Goal: Task Accomplishment & Management: Manage account settings

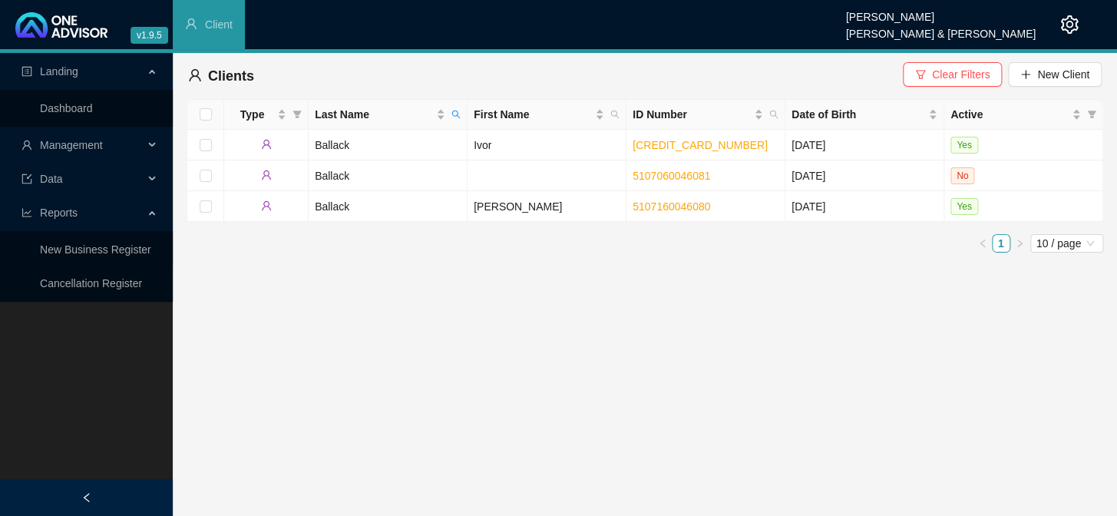
click at [144, 145] on div "Management" at bounding box center [86, 145] width 167 height 31
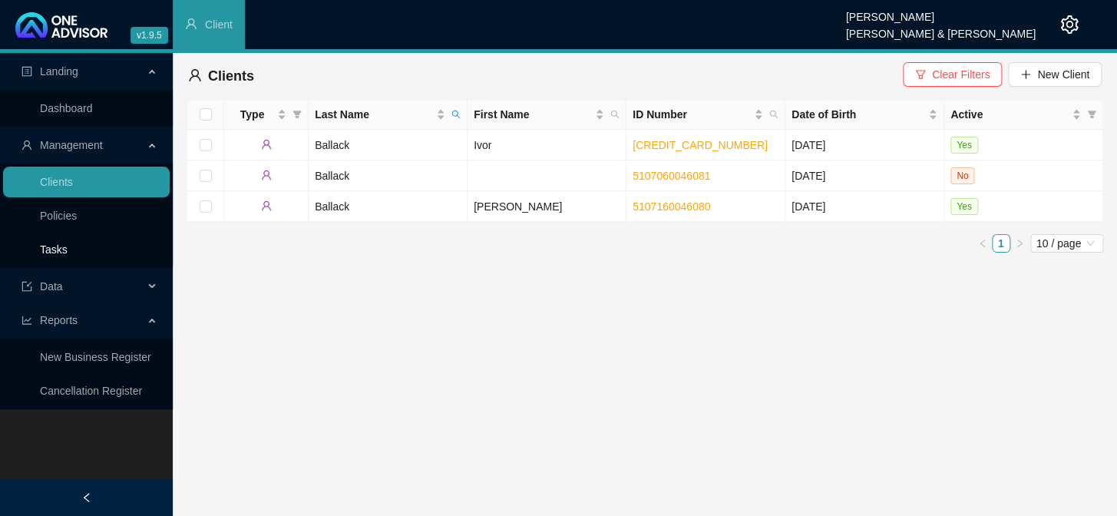
click at [55, 251] on link "Tasks" at bounding box center [54, 249] width 28 height 12
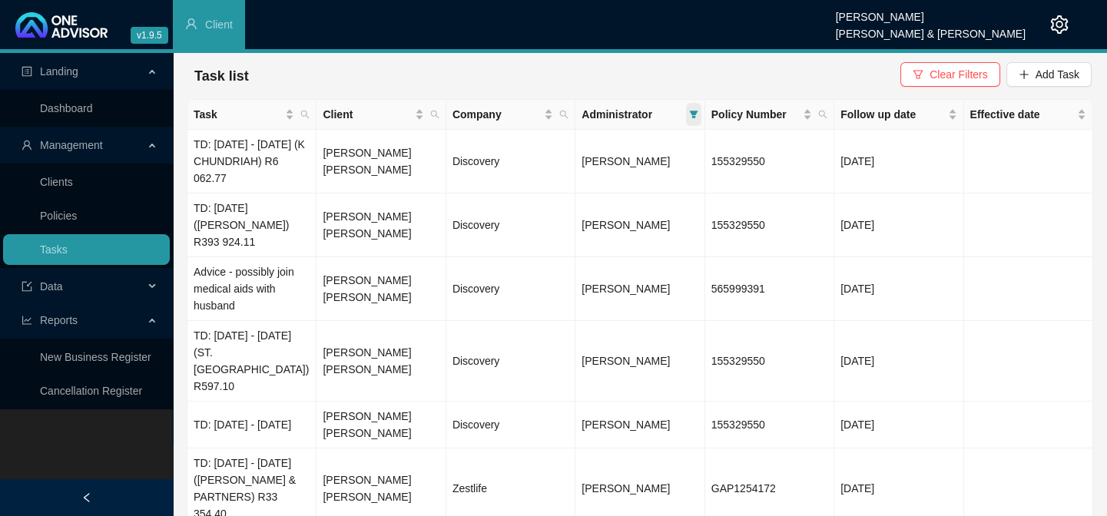
click at [688, 108] on span at bounding box center [693, 114] width 15 height 23
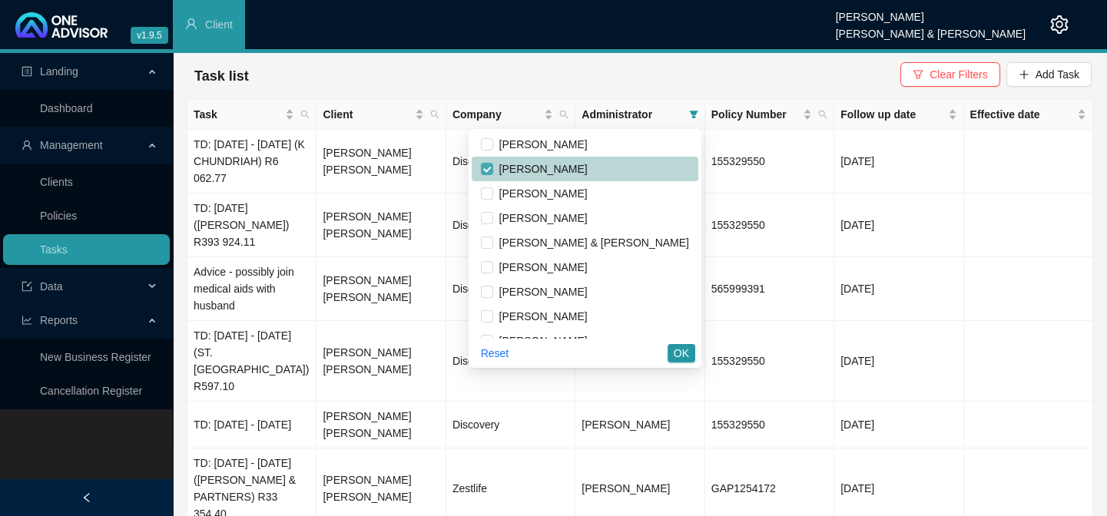
click at [493, 165] on input "checkbox" at bounding box center [487, 169] width 12 height 12
checkbox input "false"
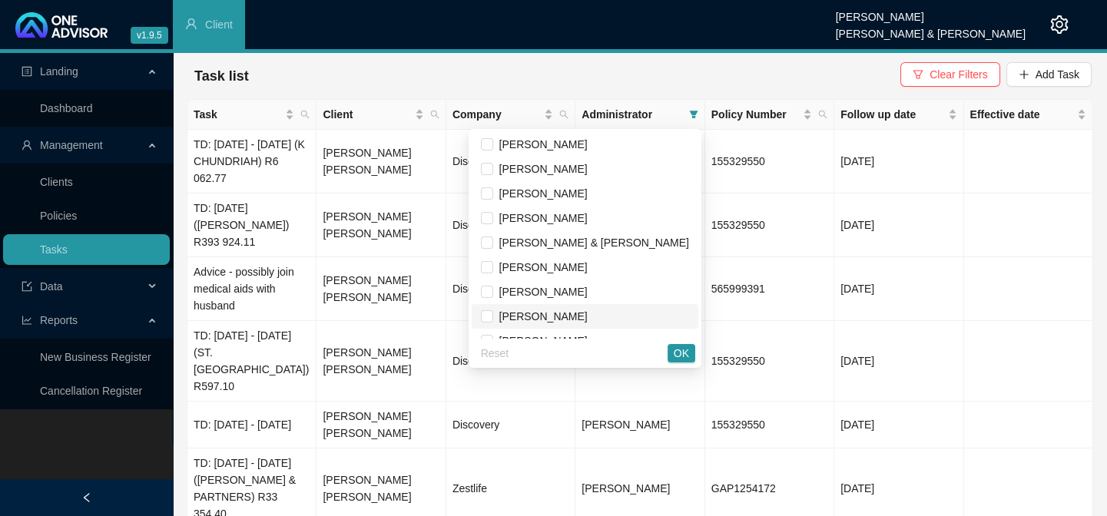
drag, startPoint x: 551, startPoint y: 321, endPoint x: 559, endPoint y: 318, distance: 9.0
click at [493, 322] on input "checkbox" at bounding box center [487, 316] width 12 height 12
checkbox input "true"
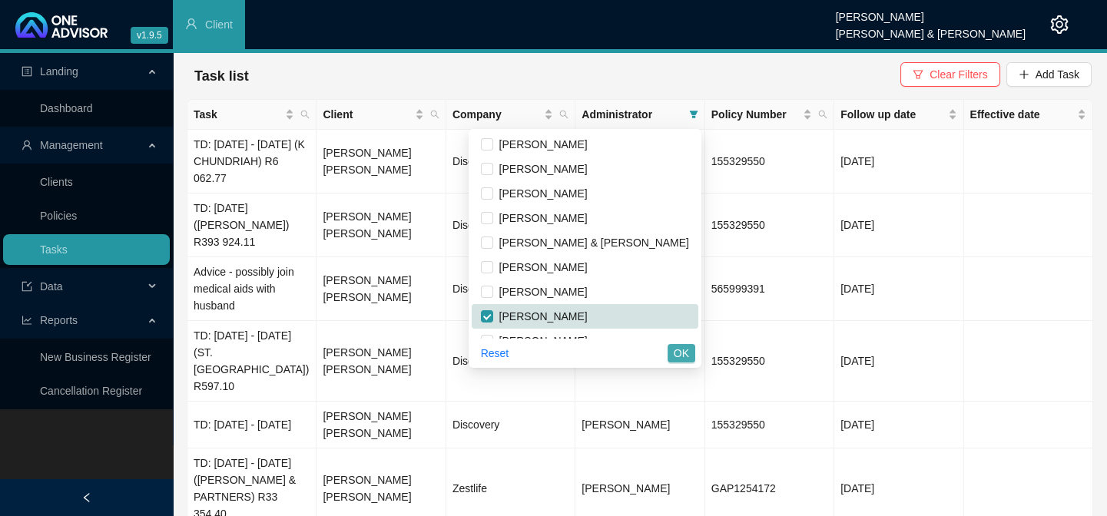
click at [681, 355] on span "OK" at bounding box center [681, 353] width 15 height 17
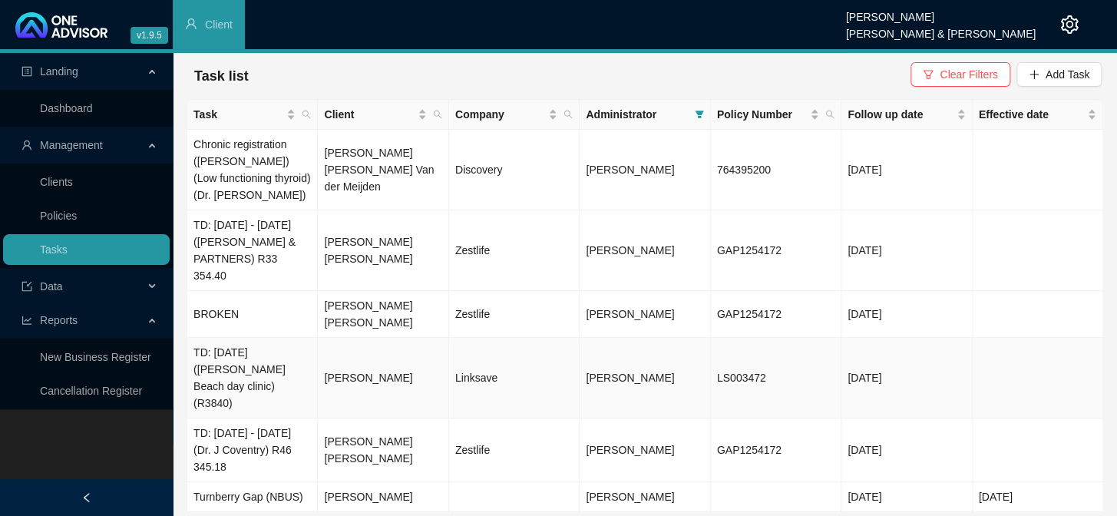
click at [359, 338] on td "[PERSON_NAME]" at bounding box center [383, 378] width 131 height 81
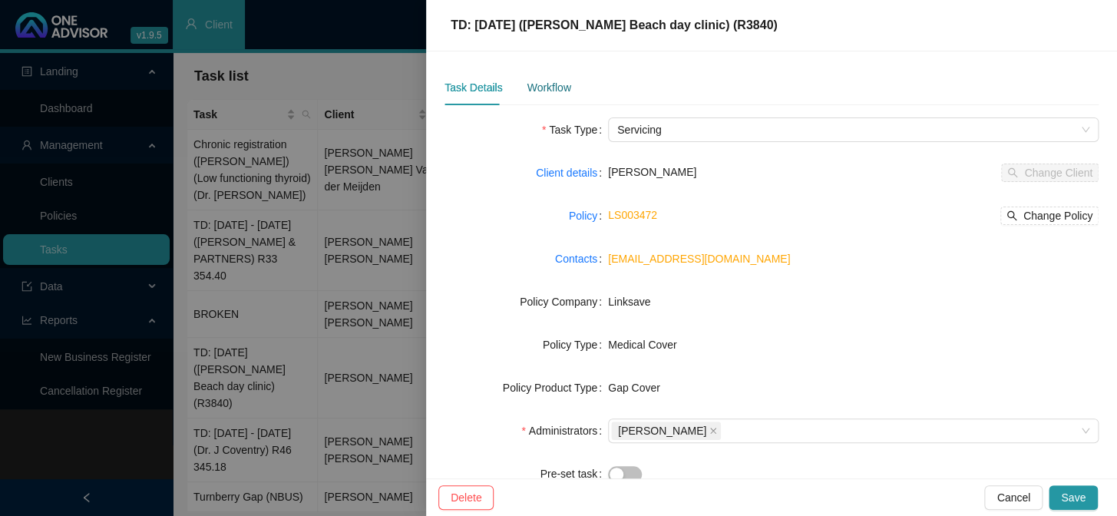
click at [551, 88] on div "Workflow" at bounding box center [549, 87] width 44 height 17
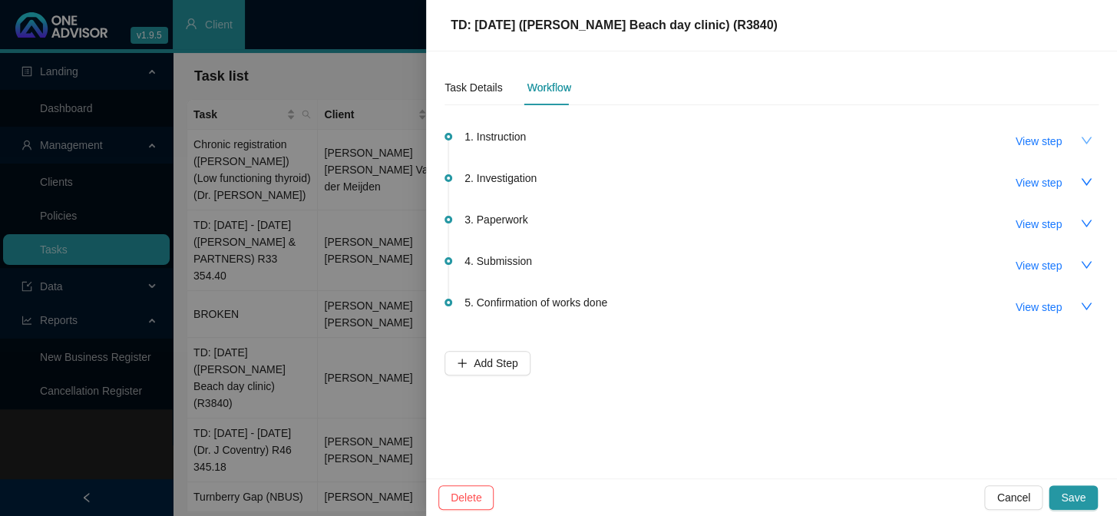
click at [1089, 140] on icon "down" at bounding box center [1086, 140] width 11 height 7
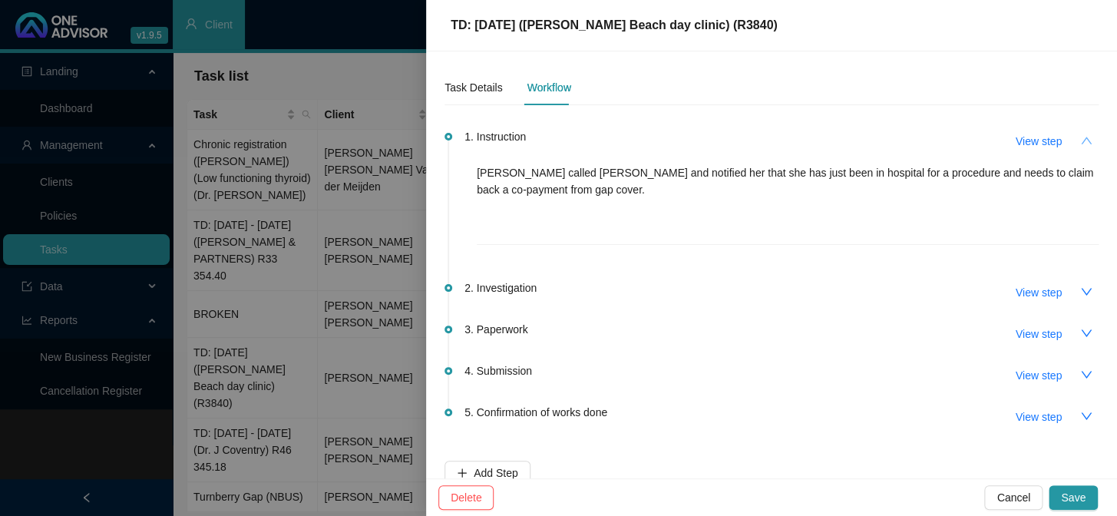
click at [1074, 142] on button "button" at bounding box center [1086, 140] width 25 height 25
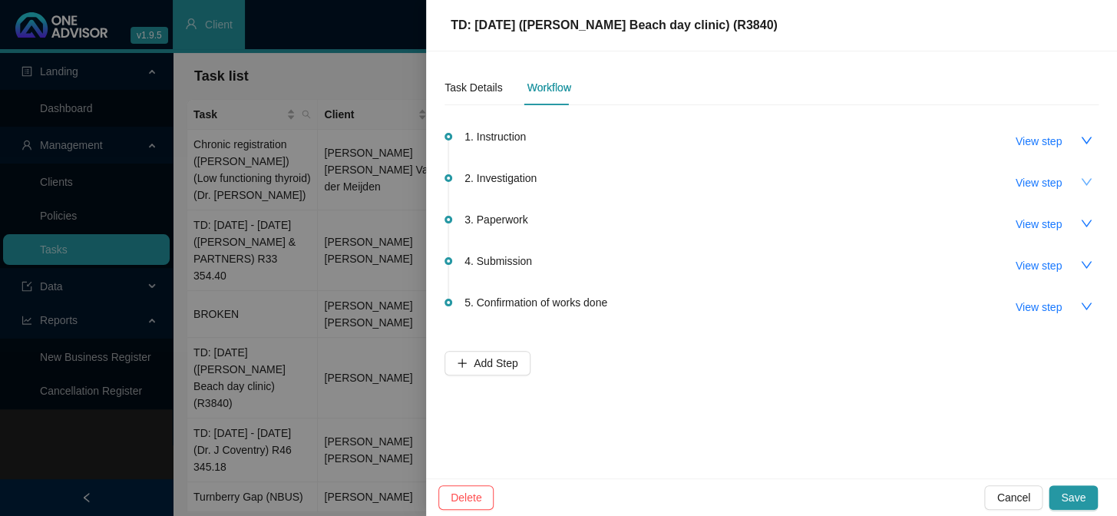
click at [1087, 182] on icon "down" at bounding box center [1087, 182] width 12 height 12
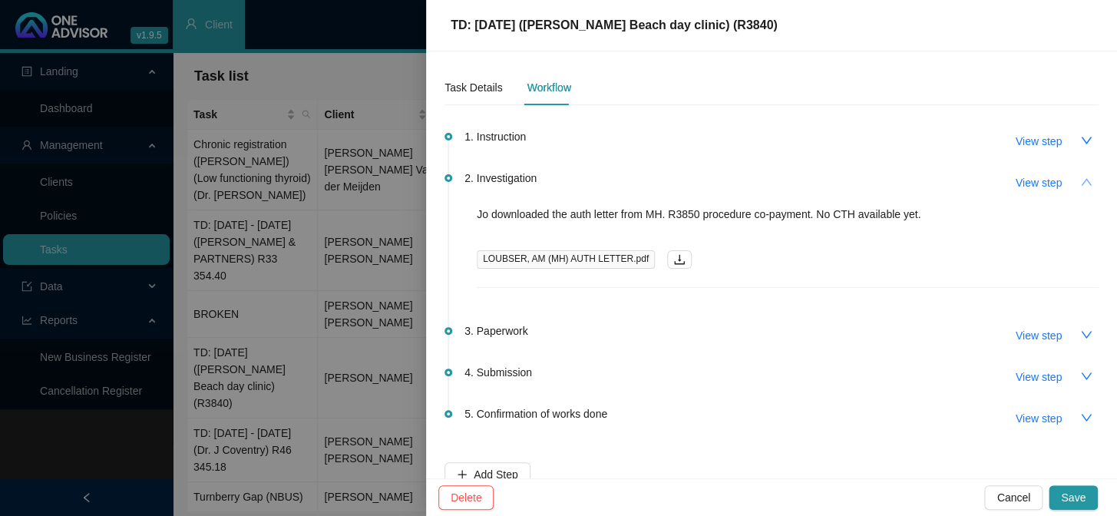
click at [1074, 174] on button "button" at bounding box center [1086, 182] width 25 height 25
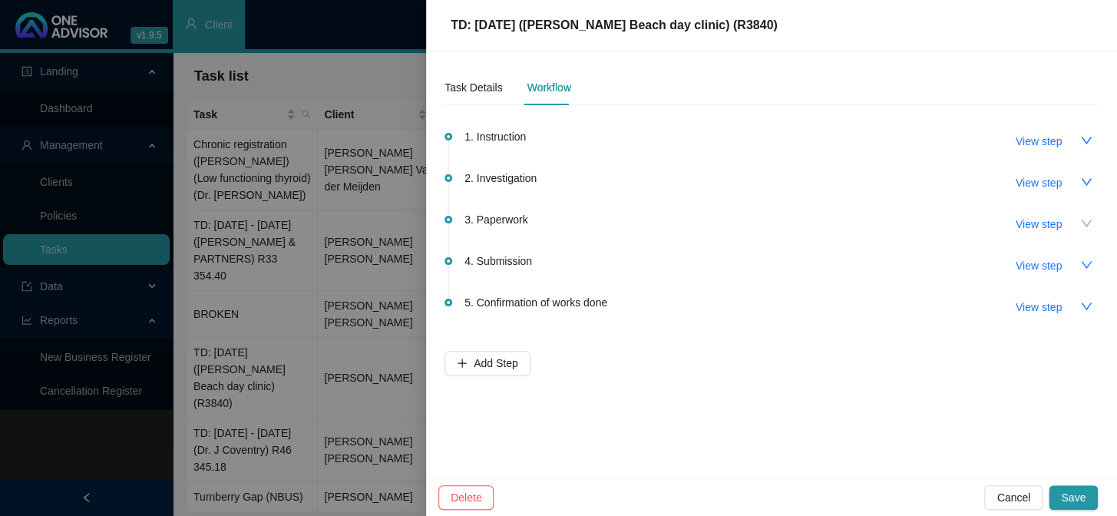
click at [1083, 220] on icon "down" at bounding box center [1087, 223] width 12 height 12
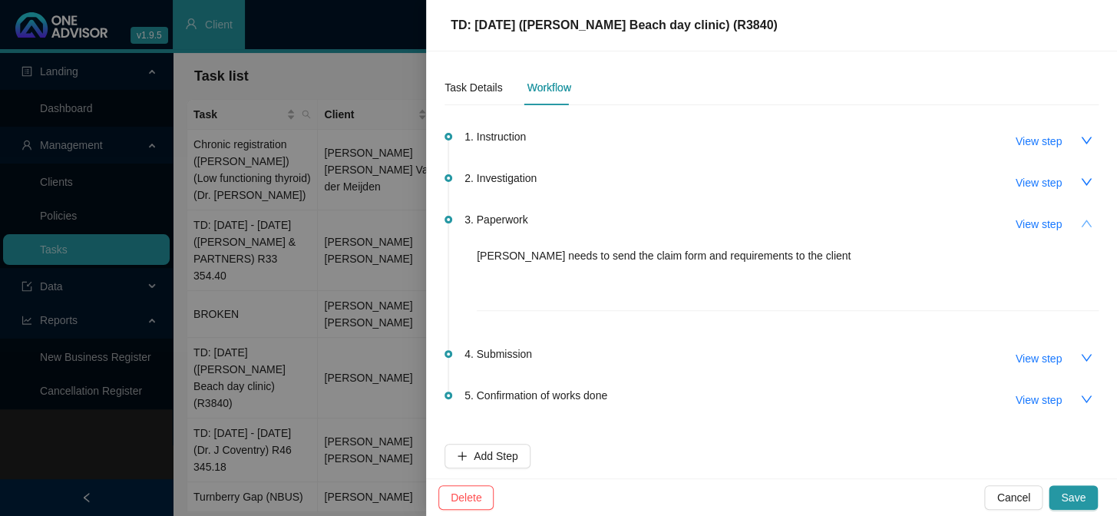
click at [1081, 144] on icon "down" at bounding box center [1086, 140] width 11 height 7
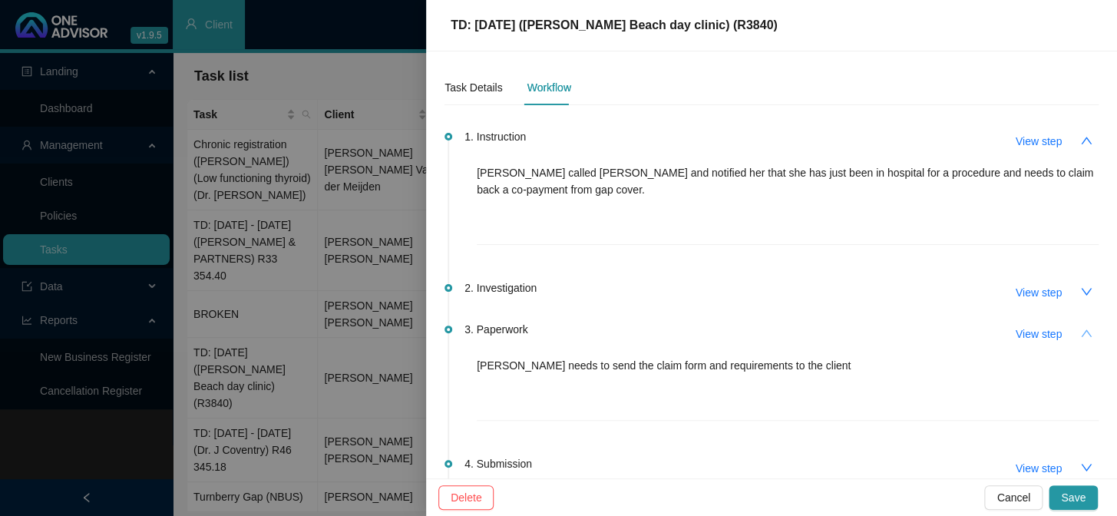
click at [1081, 144] on icon "up" at bounding box center [1087, 140] width 12 height 12
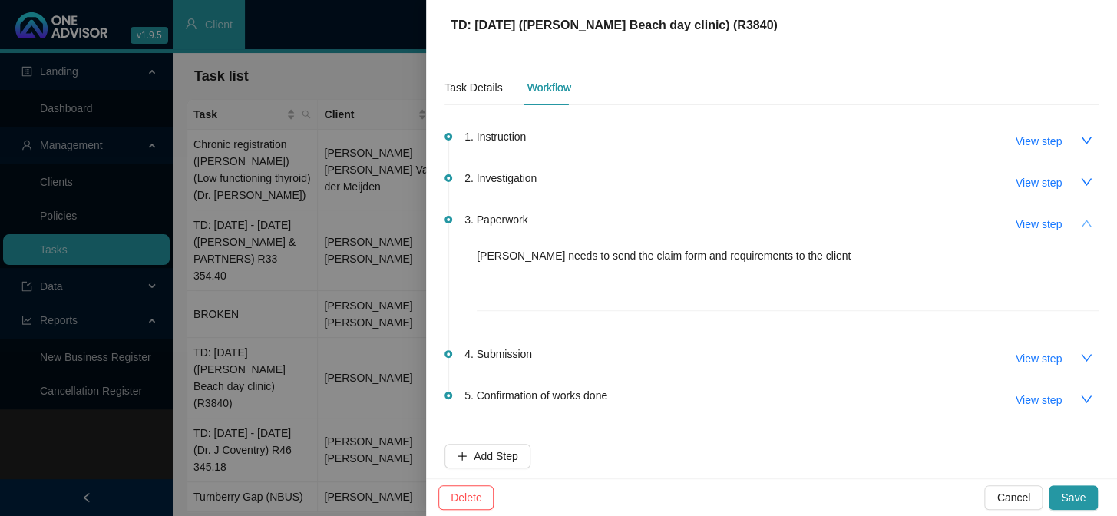
click at [1081, 184] on icon "down" at bounding box center [1086, 181] width 11 height 7
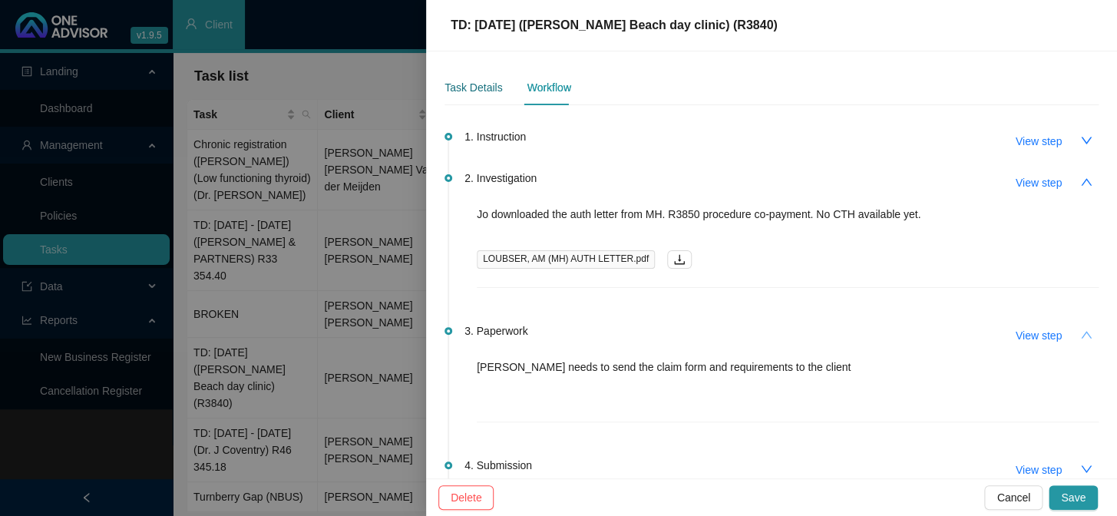
click at [477, 81] on div "Task Details" at bounding box center [474, 87] width 58 height 17
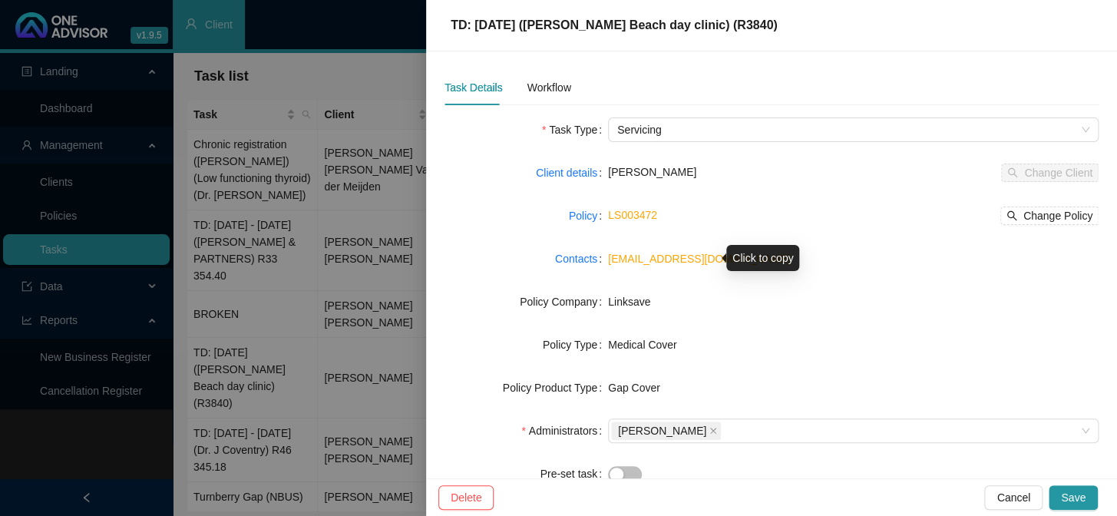
click at [641, 261] on link "[EMAIL_ADDRESS][DOMAIN_NAME]" at bounding box center [699, 259] width 182 height 12
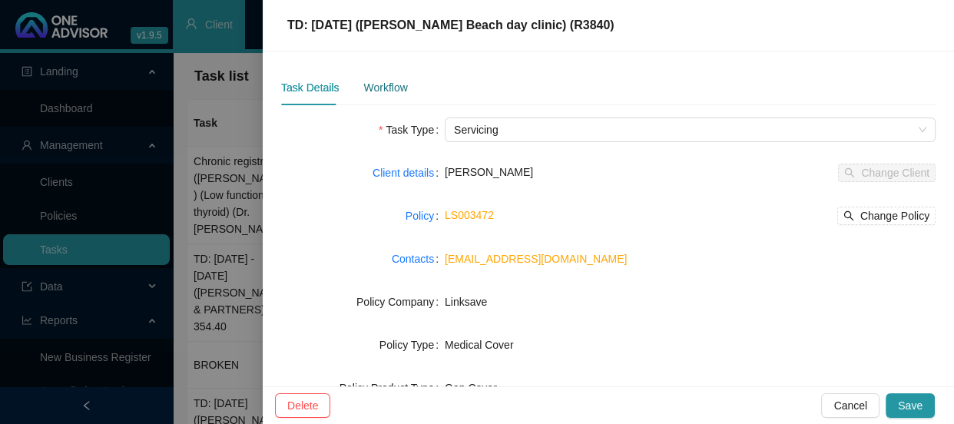
click at [372, 80] on div "Workflow" at bounding box center [385, 87] width 44 height 17
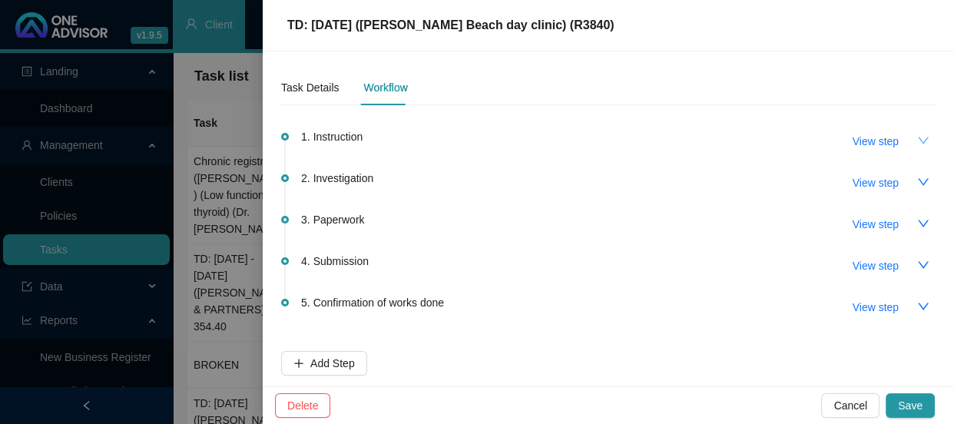
click at [917, 137] on icon "down" at bounding box center [923, 140] width 12 height 12
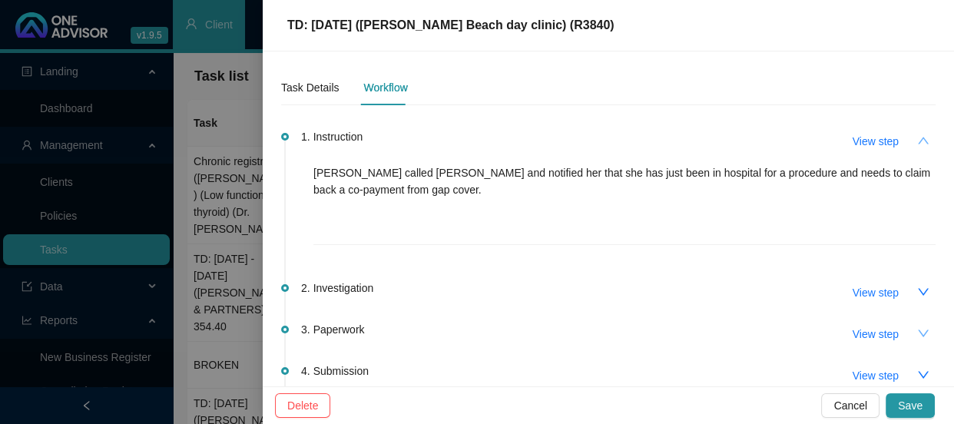
click at [917, 328] on icon "down" at bounding box center [923, 333] width 12 height 12
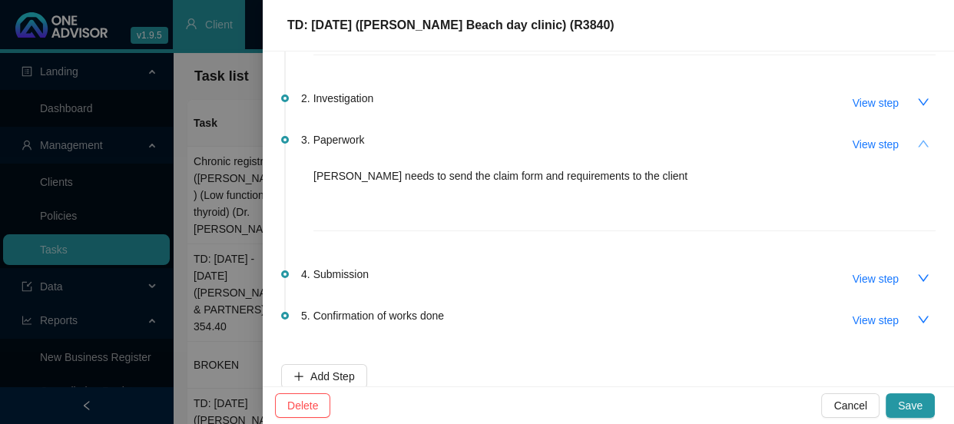
scroll to position [208, 0]
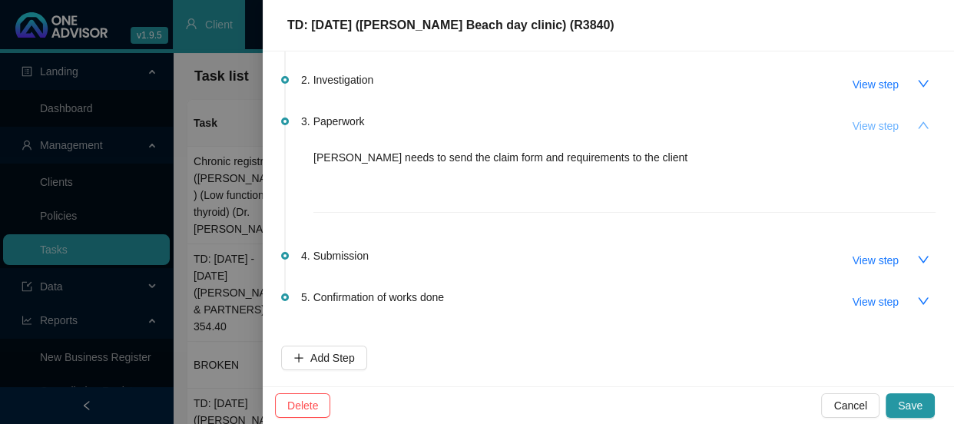
click at [863, 126] on span "View step" at bounding box center [875, 126] width 46 height 17
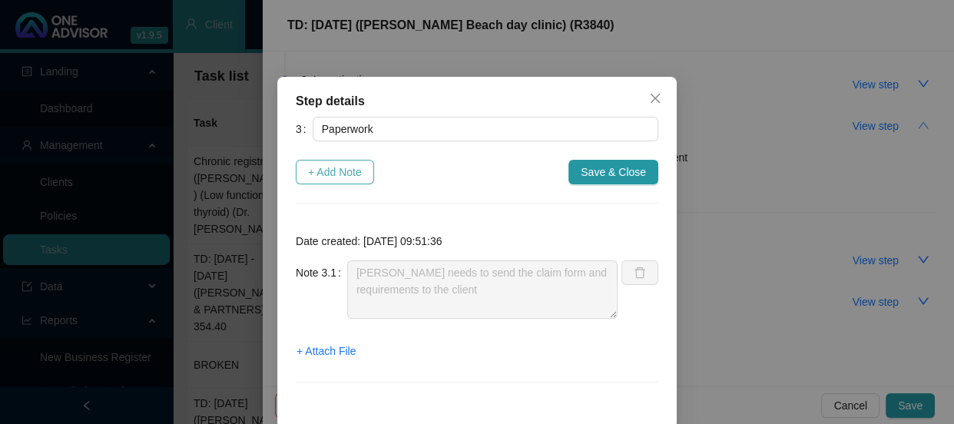
click at [327, 165] on span "+ Add Note" at bounding box center [335, 172] width 54 height 17
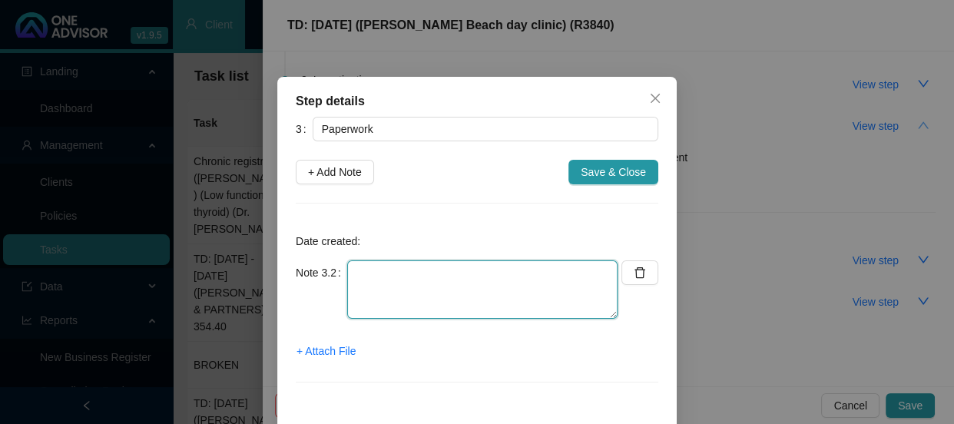
click at [368, 276] on textarea at bounding box center [482, 289] width 270 height 58
type textarea "d"
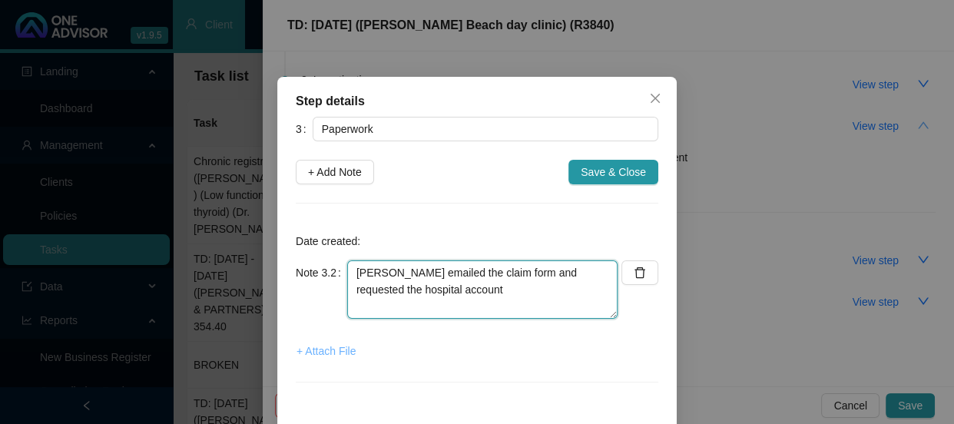
type textarea "[PERSON_NAME] emailed the claim form and requested the hospital account"
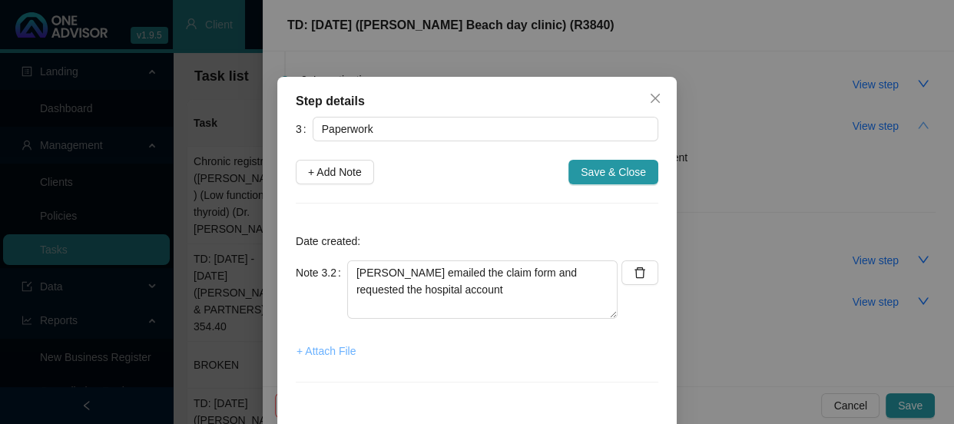
click at [334, 355] on span "+ Attach File" at bounding box center [325, 351] width 59 height 17
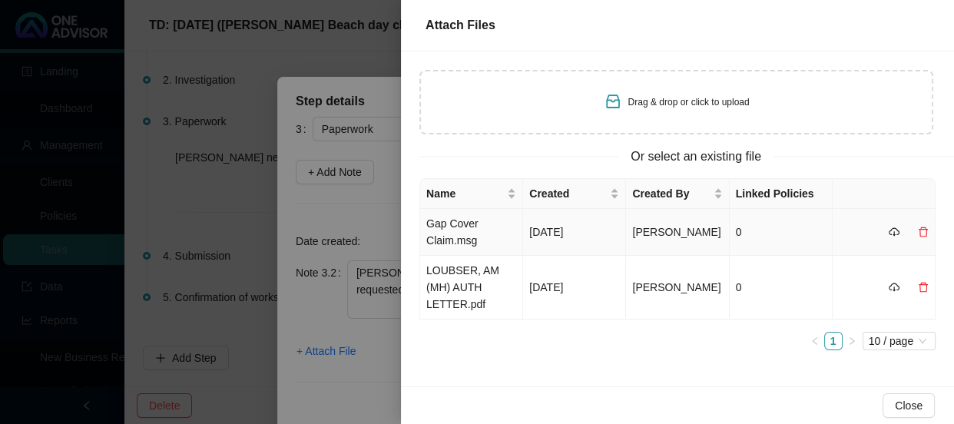
click at [456, 230] on td "Gap Cover Claim.msg" at bounding box center [471, 232] width 103 height 47
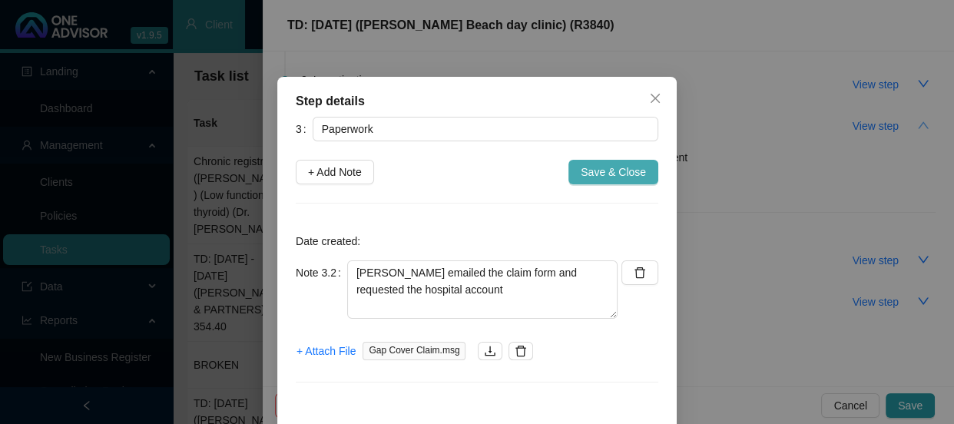
click at [604, 170] on span "Save & Close" at bounding box center [613, 172] width 65 height 17
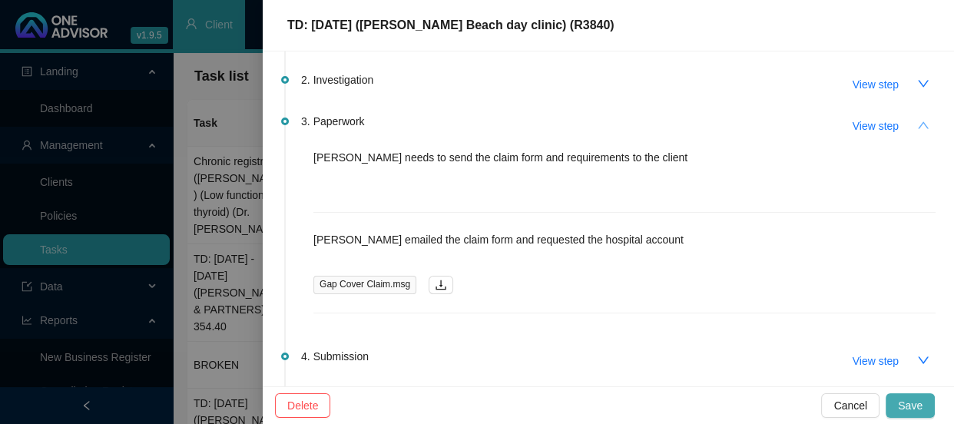
click at [921, 408] on span "Save" at bounding box center [910, 405] width 25 height 17
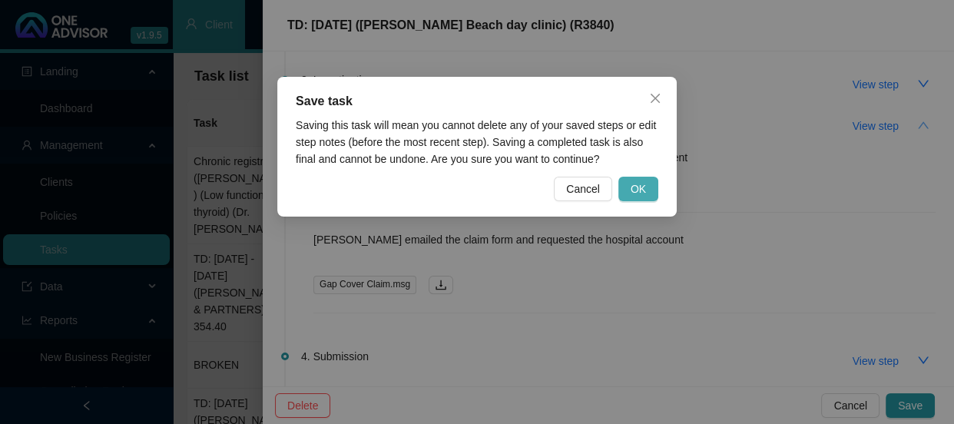
click at [637, 187] on span "OK" at bounding box center [638, 188] width 15 height 17
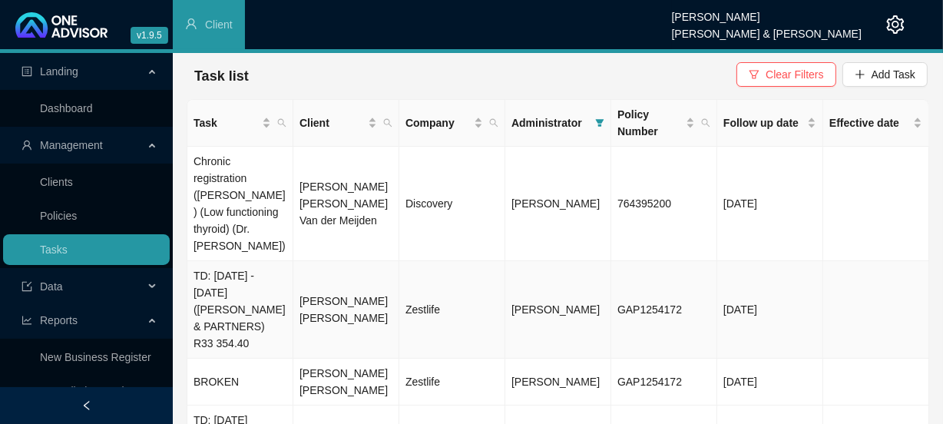
scroll to position [139, 0]
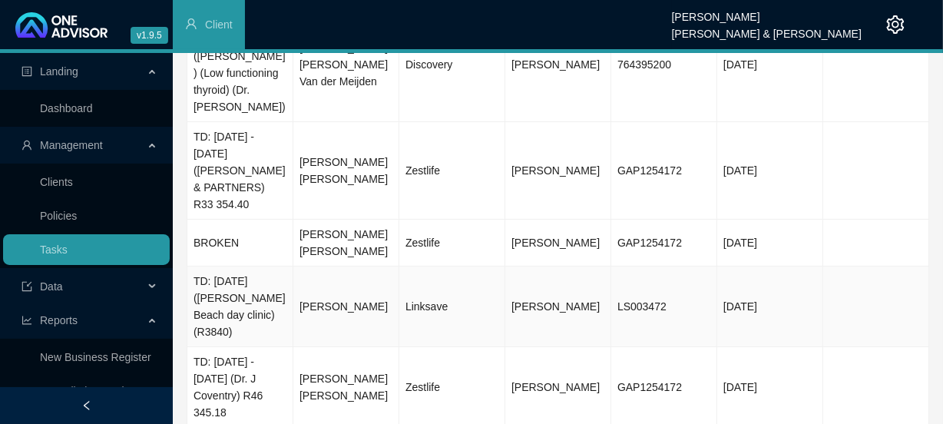
click at [464, 277] on td "Linksave" at bounding box center [452, 306] width 106 height 81
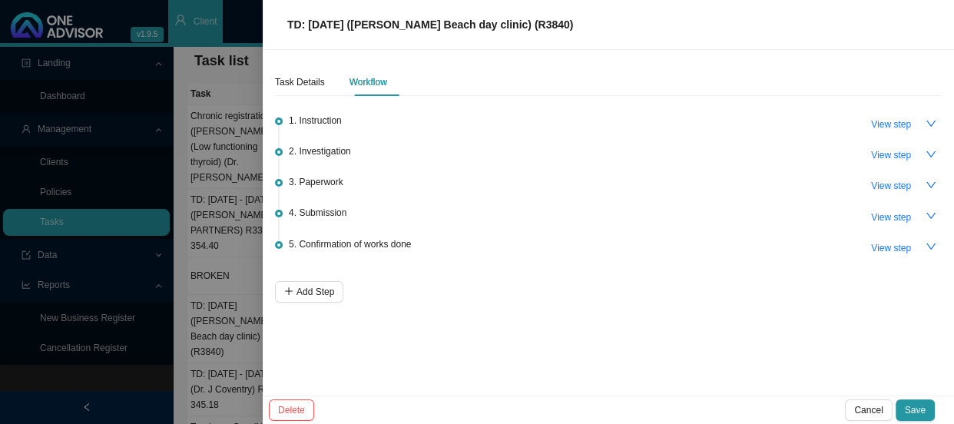
scroll to position [4, 0]
click at [297, 76] on div "Task Details" at bounding box center [300, 81] width 50 height 15
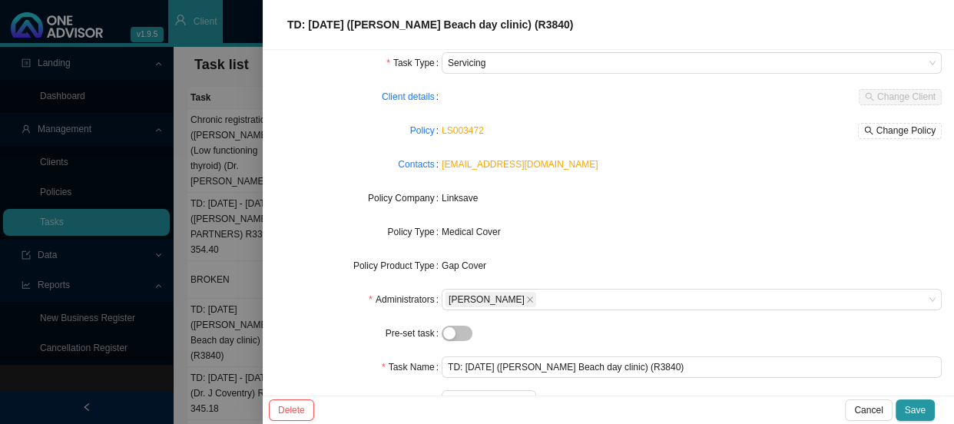
scroll to position [157, 0]
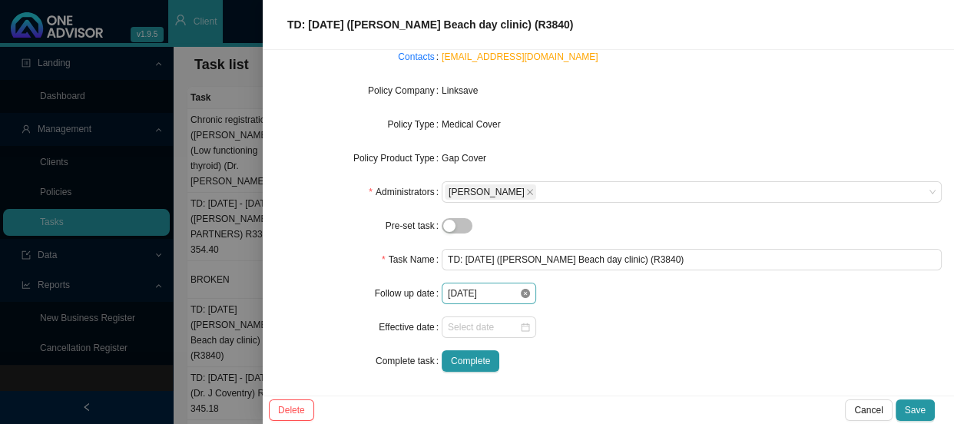
click at [521, 292] on icon "close-circle" at bounding box center [525, 293] width 9 height 9
click at [507, 292] on input at bounding box center [483, 293] width 71 height 15
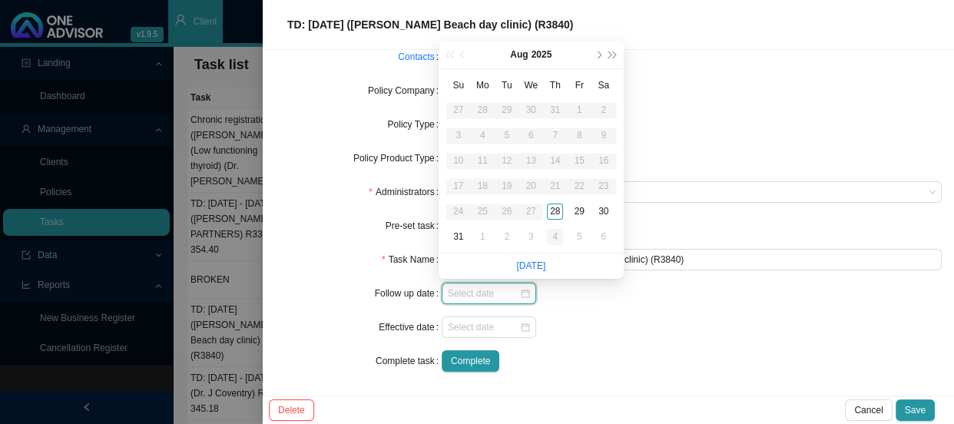
type input "[DATE]"
click at [559, 234] on div "4" at bounding box center [555, 237] width 16 height 16
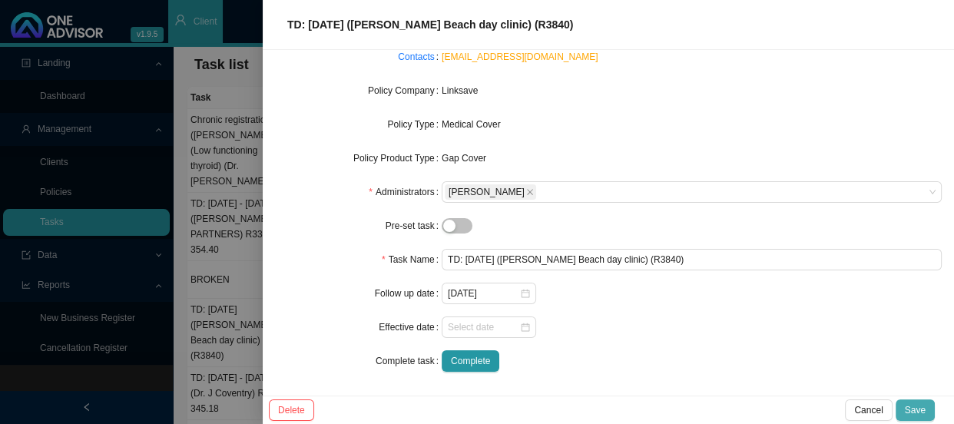
click at [923, 401] on button "Save" at bounding box center [914, 410] width 39 height 22
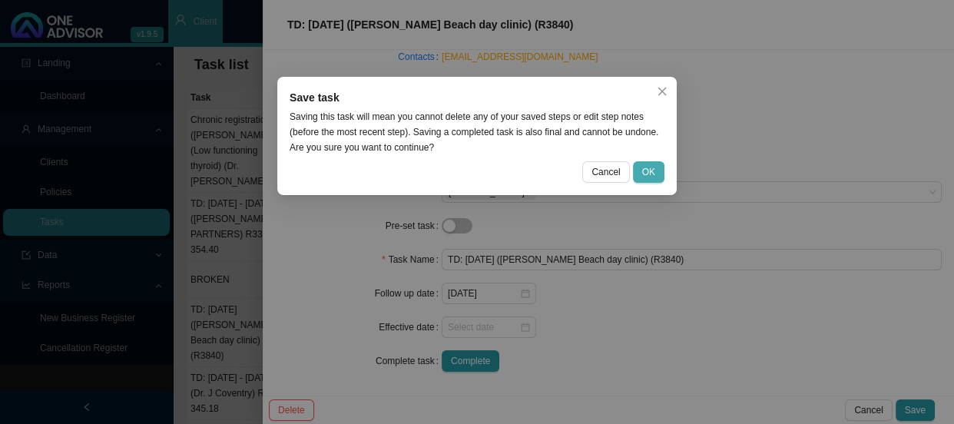
click at [657, 173] on button "OK" at bounding box center [648, 172] width 31 height 22
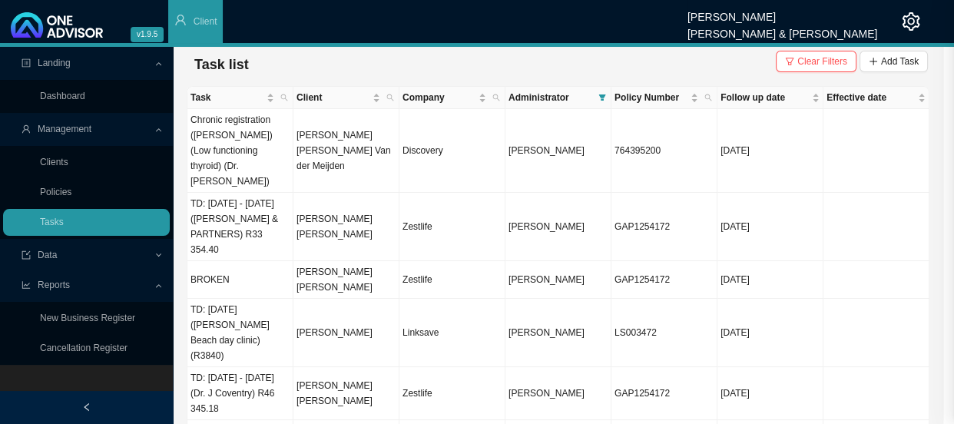
scroll to position [0, 0]
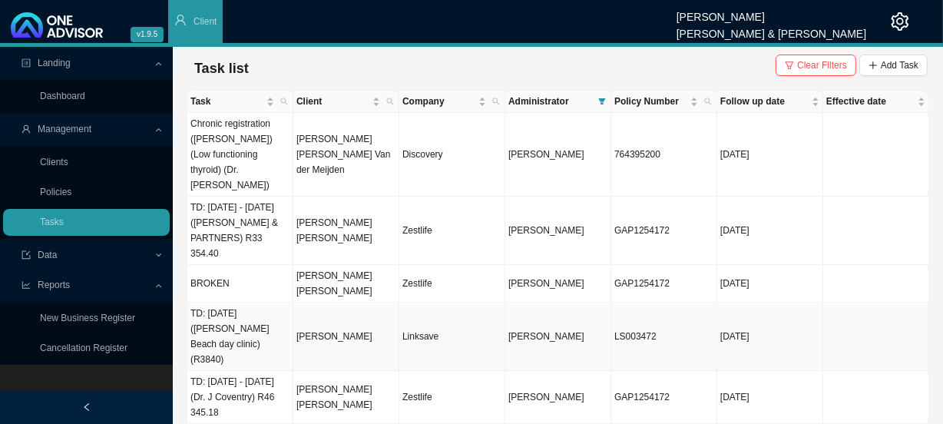
click at [440, 303] on td "Linksave" at bounding box center [452, 337] width 106 height 68
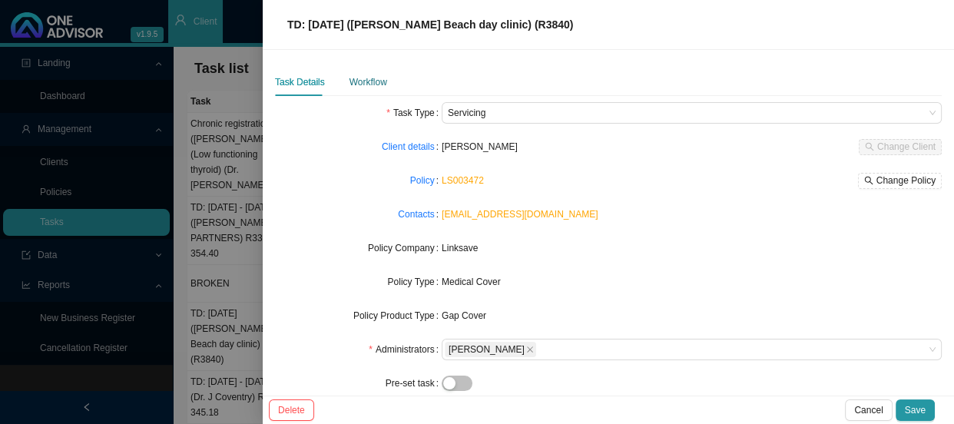
click at [368, 78] on div "Workflow" at bounding box center [368, 81] width 38 height 15
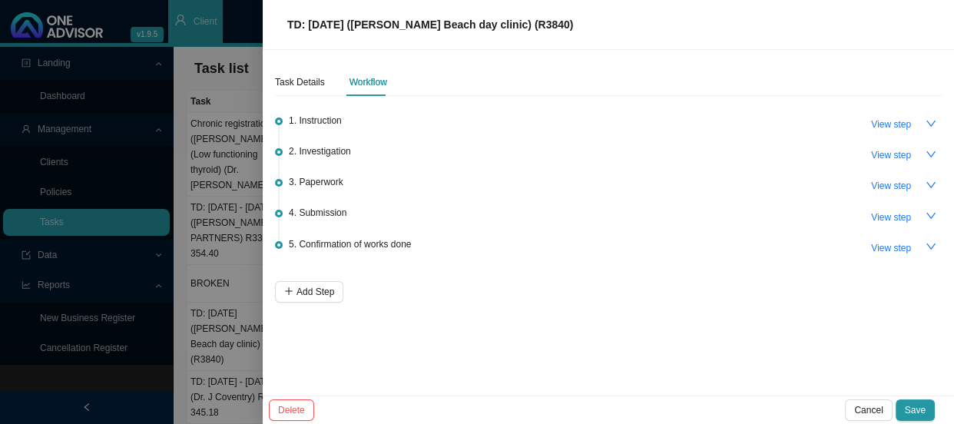
click at [378, 184] on div "3. Paperwork View step" at bounding box center [615, 185] width 653 height 23
click at [890, 190] on span "View step" at bounding box center [891, 185] width 40 height 15
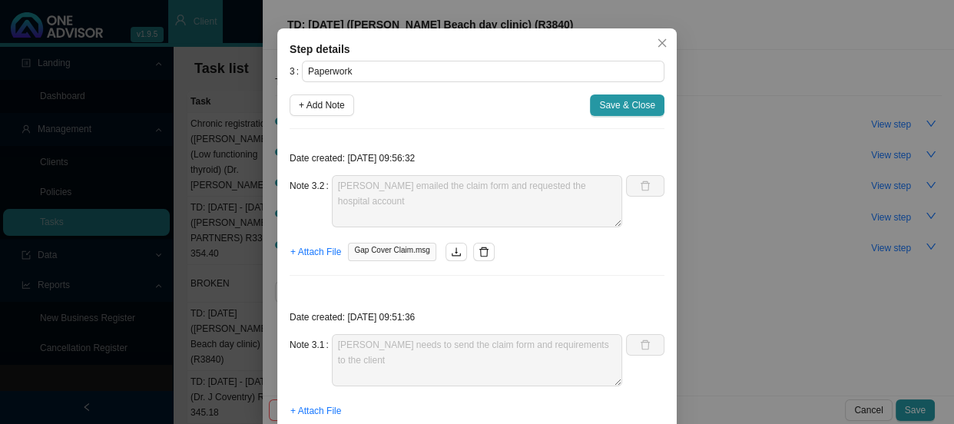
scroll to position [108, 0]
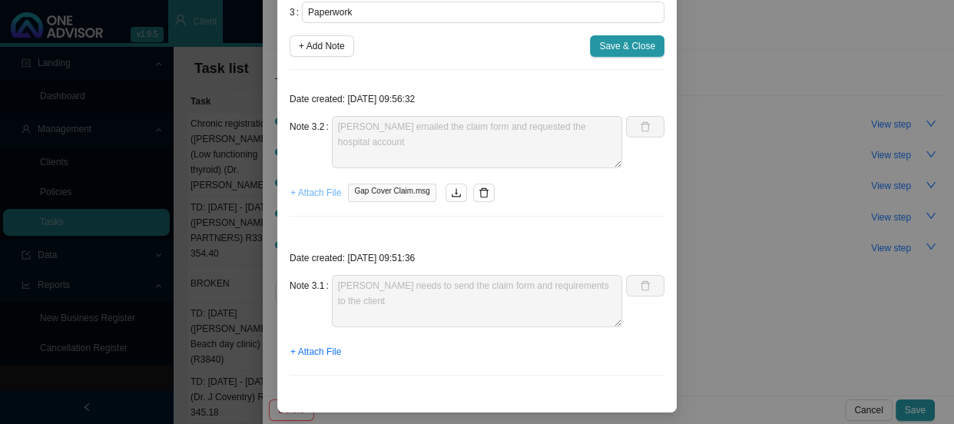
click at [310, 188] on span "+ Attach File" at bounding box center [315, 192] width 51 height 15
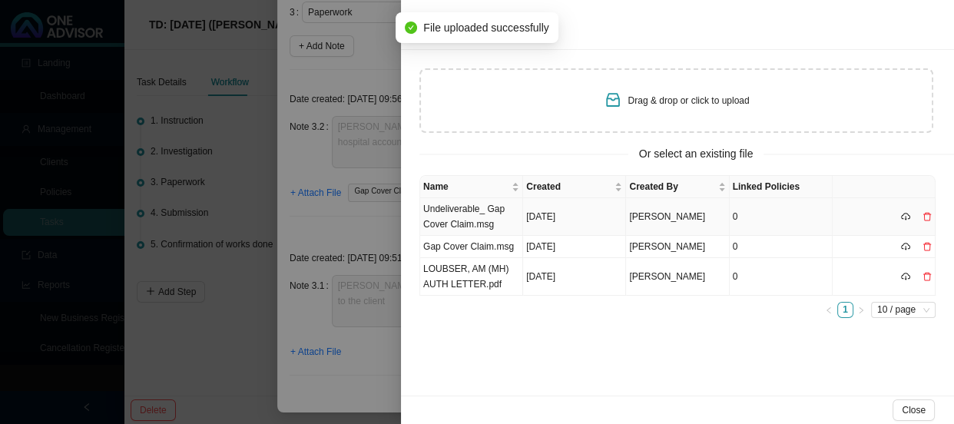
click at [468, 215] on td "Undeliverable_ Gap Cover Claim.msg" at bounding box center [471, 217] width 103 height 38
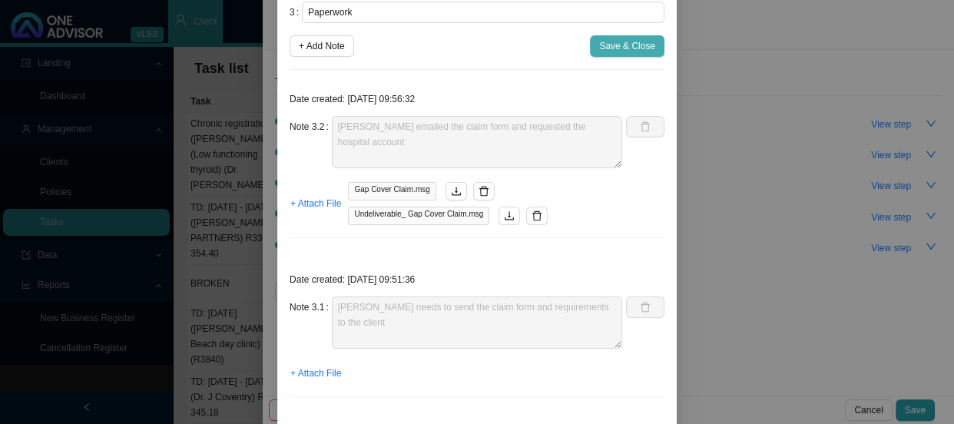
click at [646, 45] on span "Save & Close" at bounding box center [627, 45] width 56 height 15
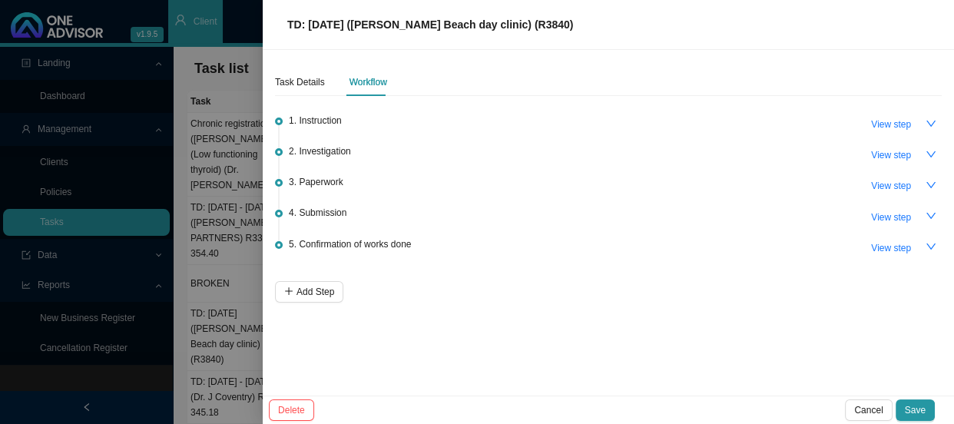
click at [364, 184] on div "3. Paperwork View step" at bounding box center [615, 185] width 653 height 23
click at [333, 183] on span "3. Paperwork" at bounding box center [316, 181] width 55 height 15
click at [908, 180] on span "View step" at bounding box center [891, 185] width 40 height 15
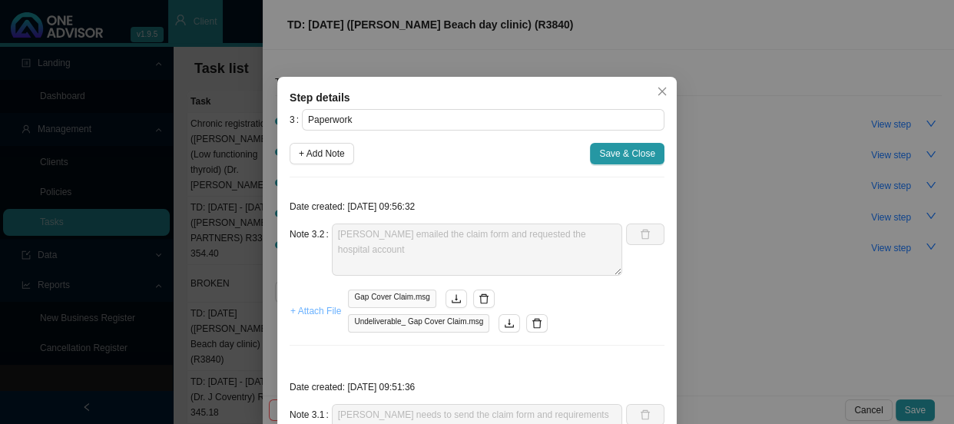
click at [321, 313] on span "+ Attach File" at bounding box center [315, 310] width 51 height 15
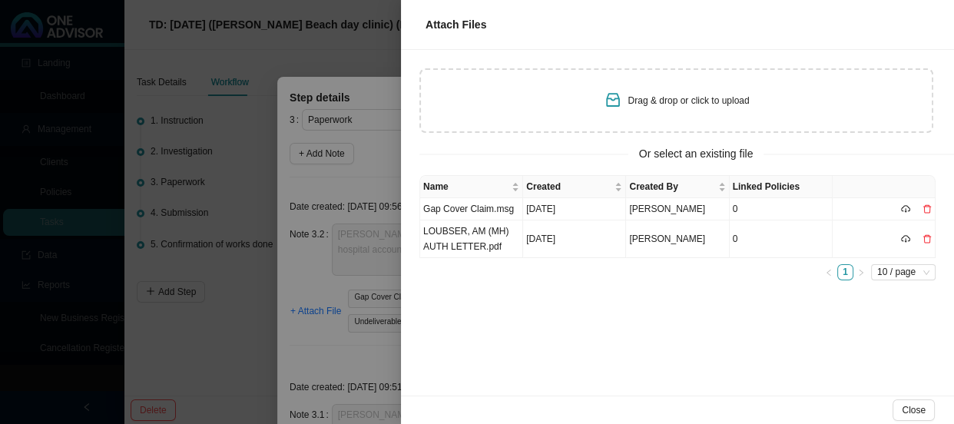
click at [760, 185] on th "Linked Policies" at bounding box center [781, 187] width 103 height 22
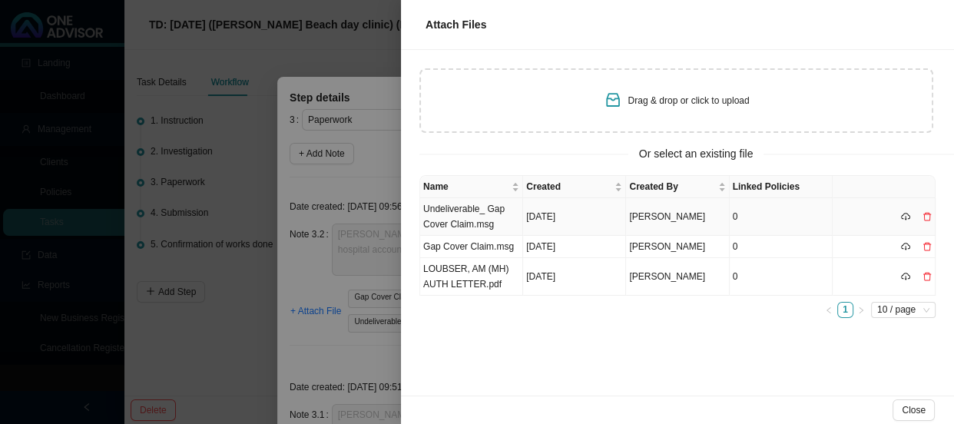
click at [756, 202] on td "0" at bounding box center [781, 217] width 103 height 38
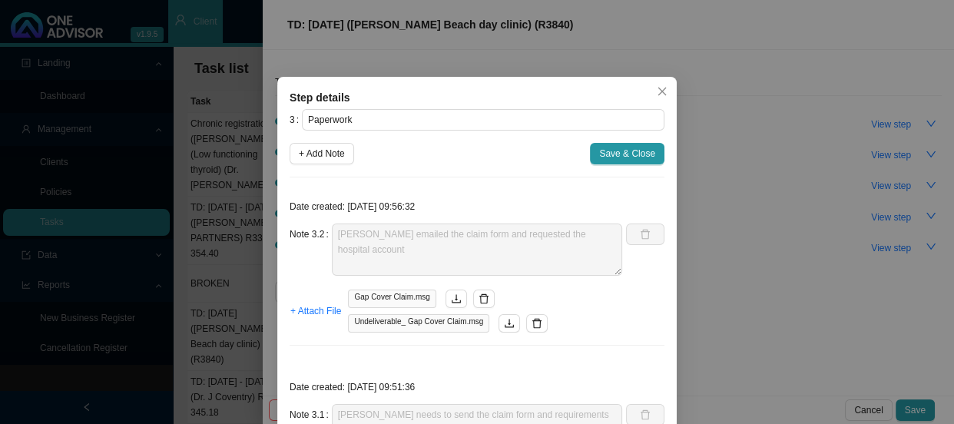
click at [753, 118] on div "Step details 3 Paperwork + Add Note Save & Close Date created: [DATE] 09:56:32 …" at bounding box center [477, 212] width 954 height 424
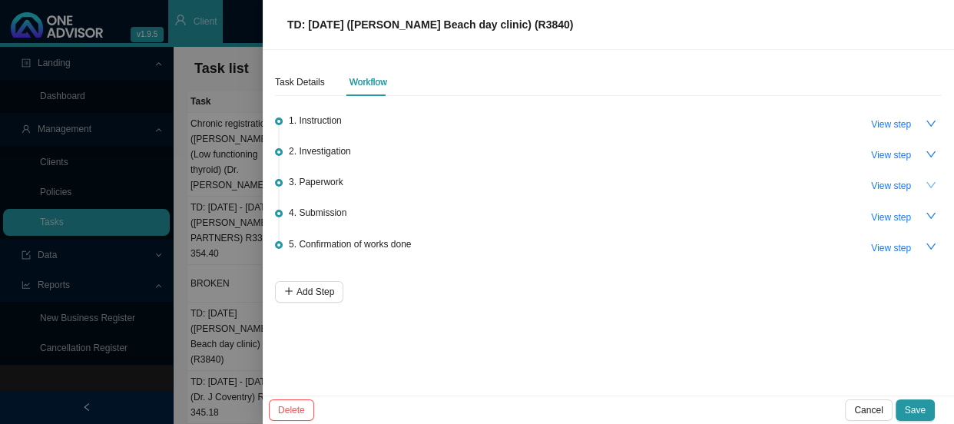
click at [937, 176] on button "button" at bounding box center [931, 185] width 22 height 22
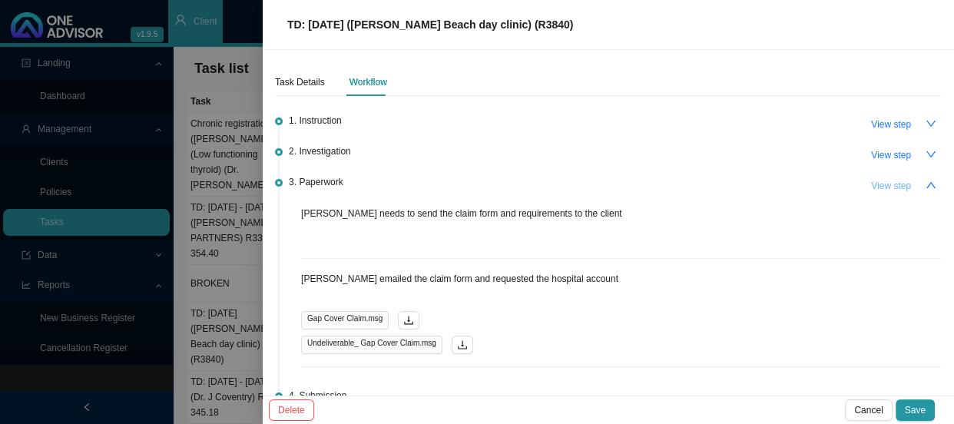
click at [878, 184] on span "View step" at bounding box center [891, 185] width 40 height 15
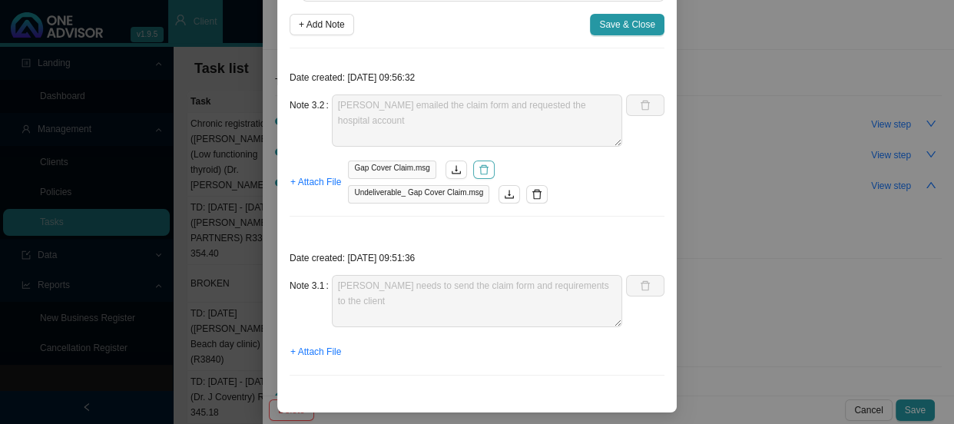
click at [478, 168] on icon "delete" at bounding box center [483, 169] width 11 height 11
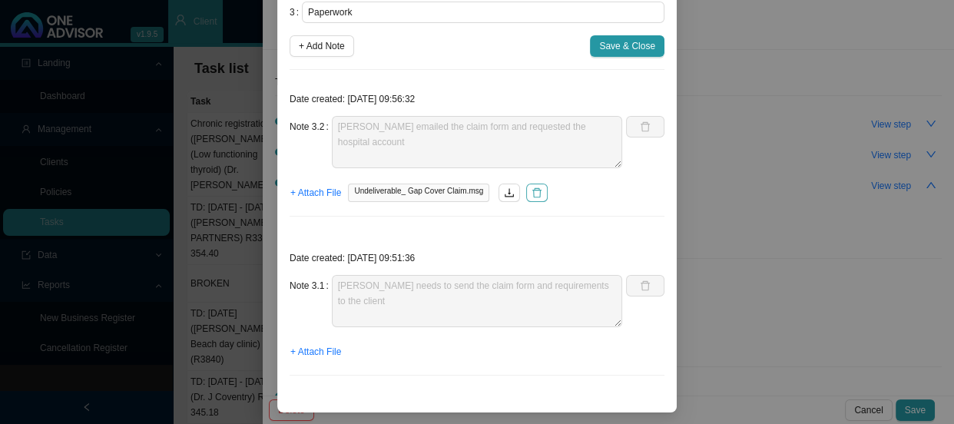
click at [531, 189] on icon "delete" at bounding box center [536, 192] width 11 height 11
click at [328, 194] on span "+ Attach File" at bounding box center [315, 192] width 51 height 15
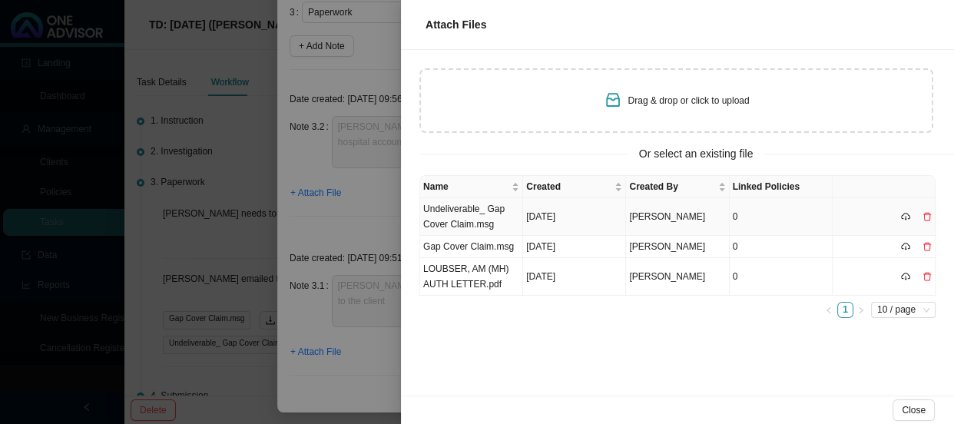
click at [929, 217] on icon "delete" at bounding box center [926, 216] width 9 height 9
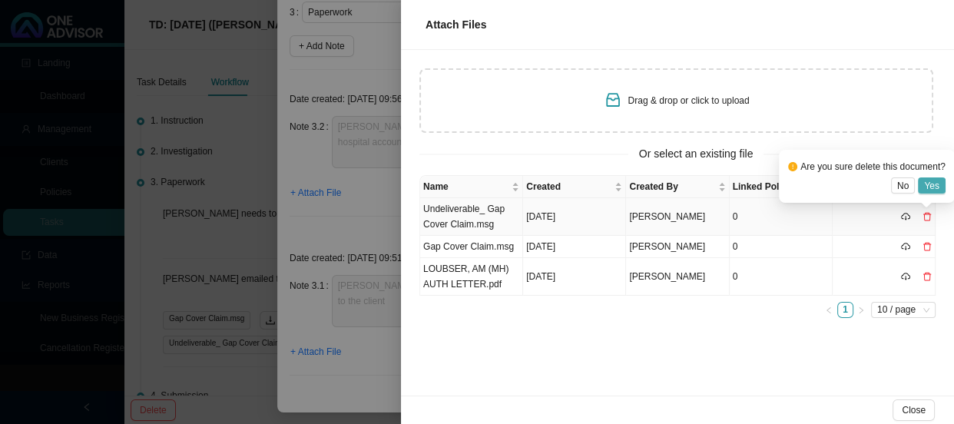
click at [931, 187] on span "Yes" at bounding box center [931, 185] width 15 height 15
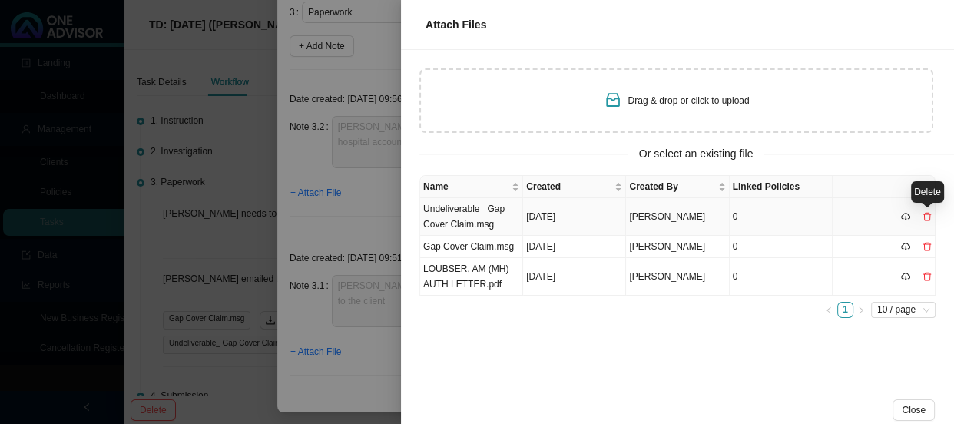
click at [928, 214] on icon "delete" at bounding box center [926, 216] width 9 height 9
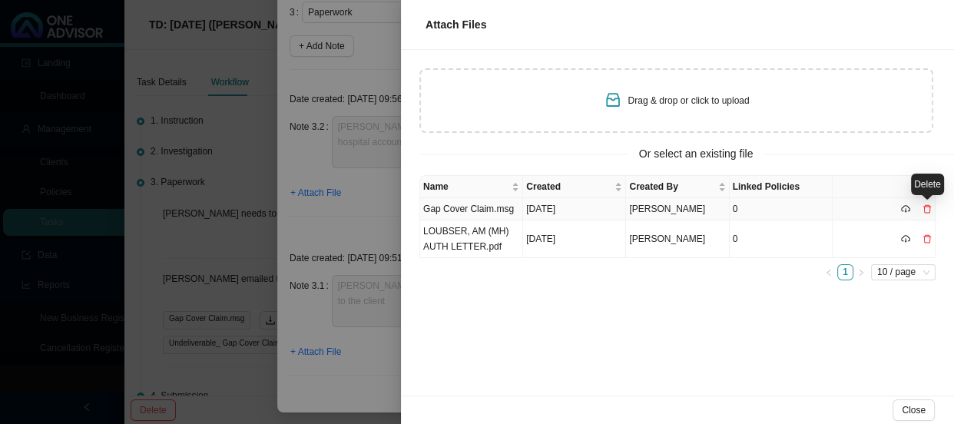
click at [927, 207] on icon "delete" at bounding box center [926, 208] width 9 height 9
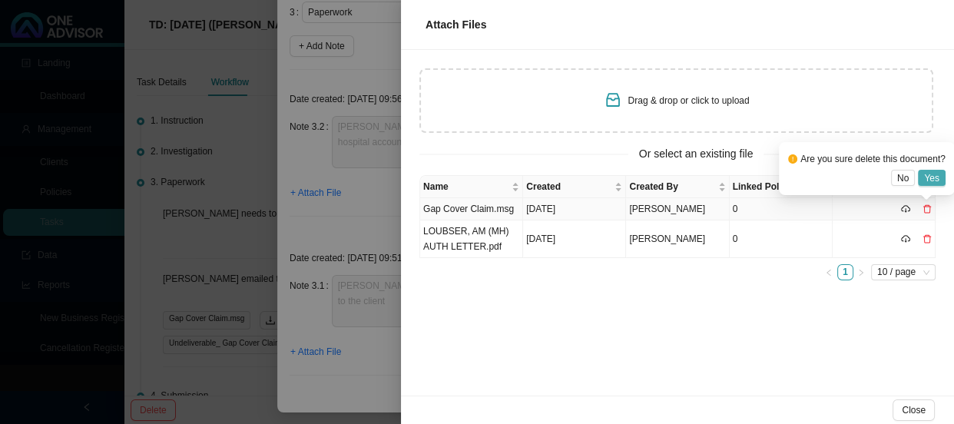
click at [936, 176] on span "Yes" at bounding box center [931, 177] width 15 height 15
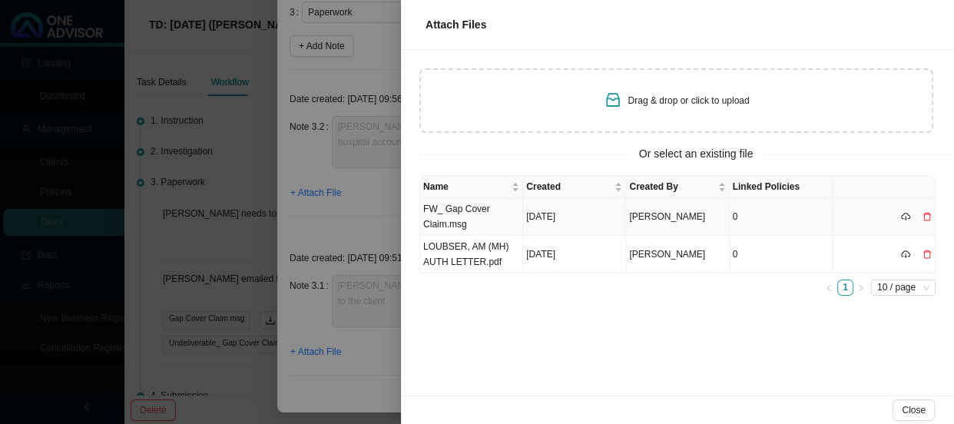
click at [475, 217] on td "FW_ Gap Cover Claim.msg" at bounding box center [471, 217] width 103 height 38
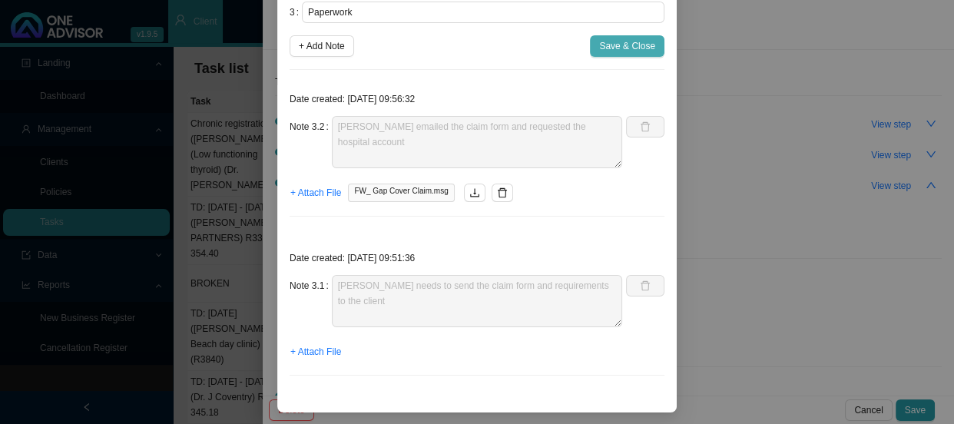
click at [627, 47] on span "Save & Close" at bounding box center [627, 45] width 56 height 15
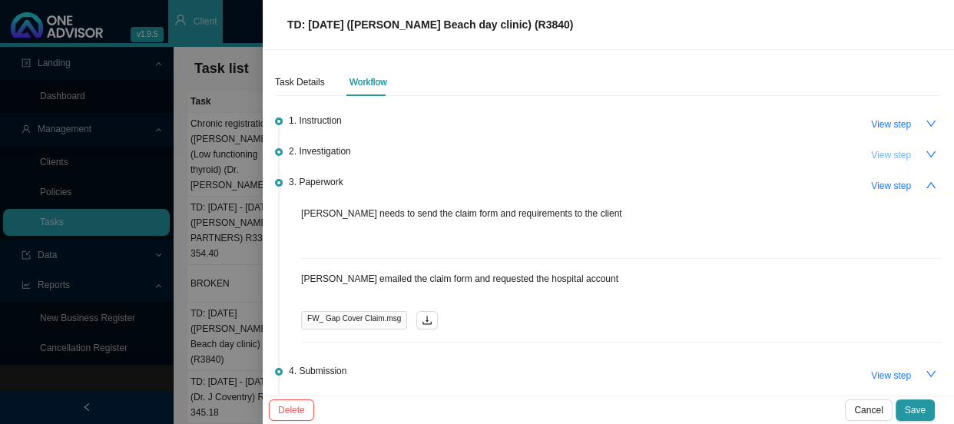
click at [902, 150] on button "View step" at bounding box center [891, 155] width 58 height 22
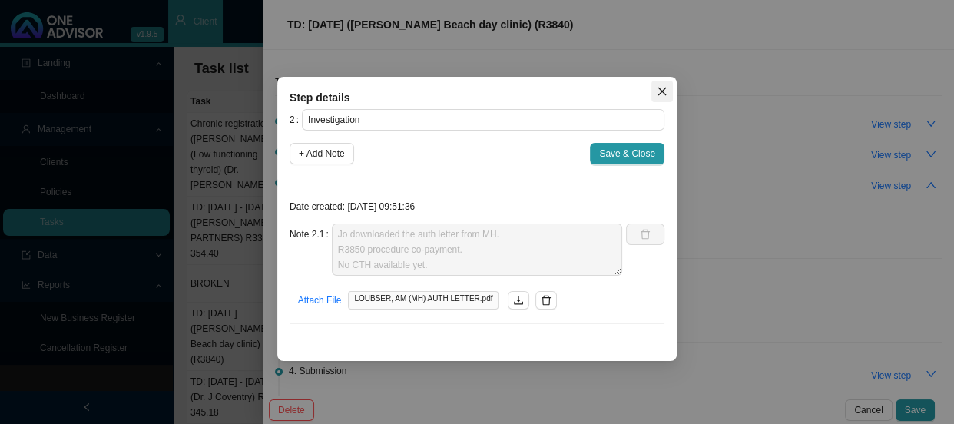
click at [663, 94] on icon "close" at bounding box center [662, 91] width 11 height 11
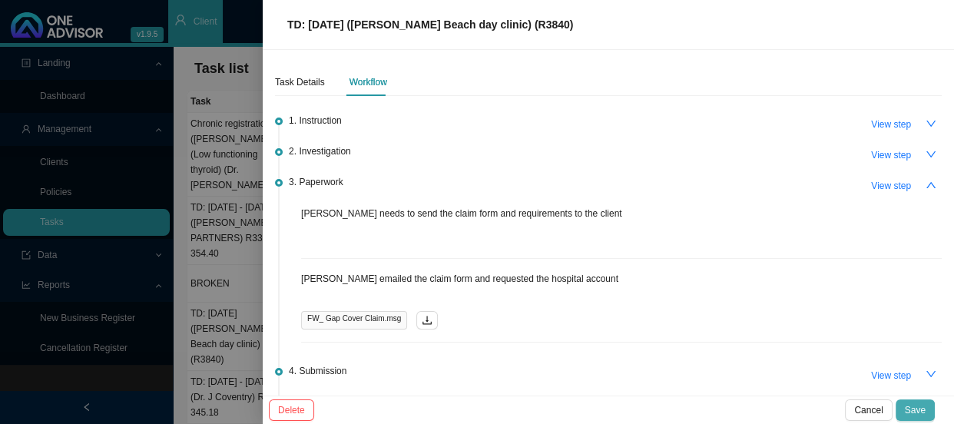
click at [918, 413] on span "Save" at bounding box center [915, 409] width 21 height 15
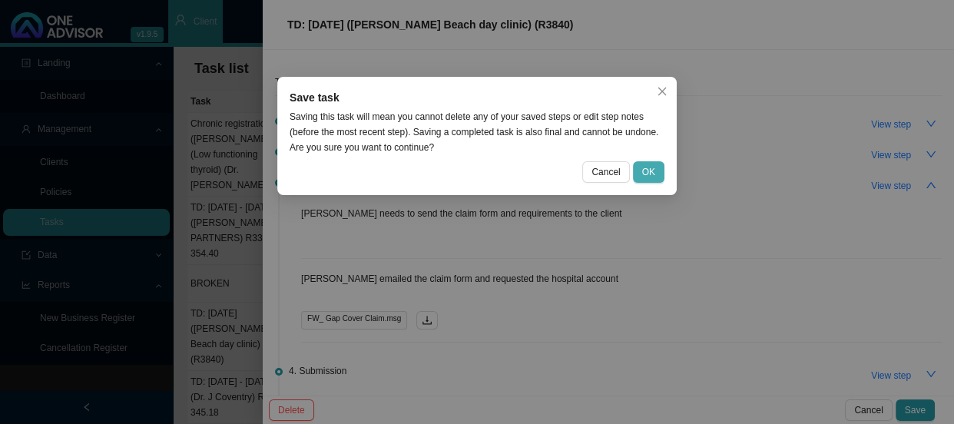
click at [654, 164] on span "OK" at bounding box center [648, 171] width 13 height 15
